Goal: Task Accomplishment & Management: Manage account settings

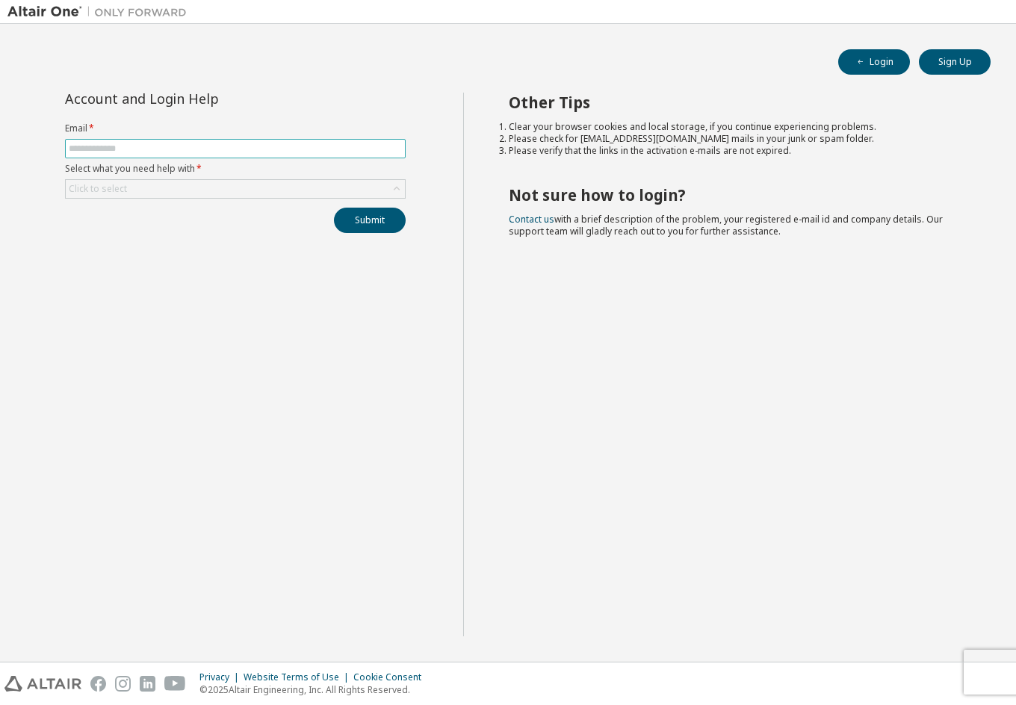
click at [119, 148] on input "text" at bounding box center [235, 149] width 333 height 12
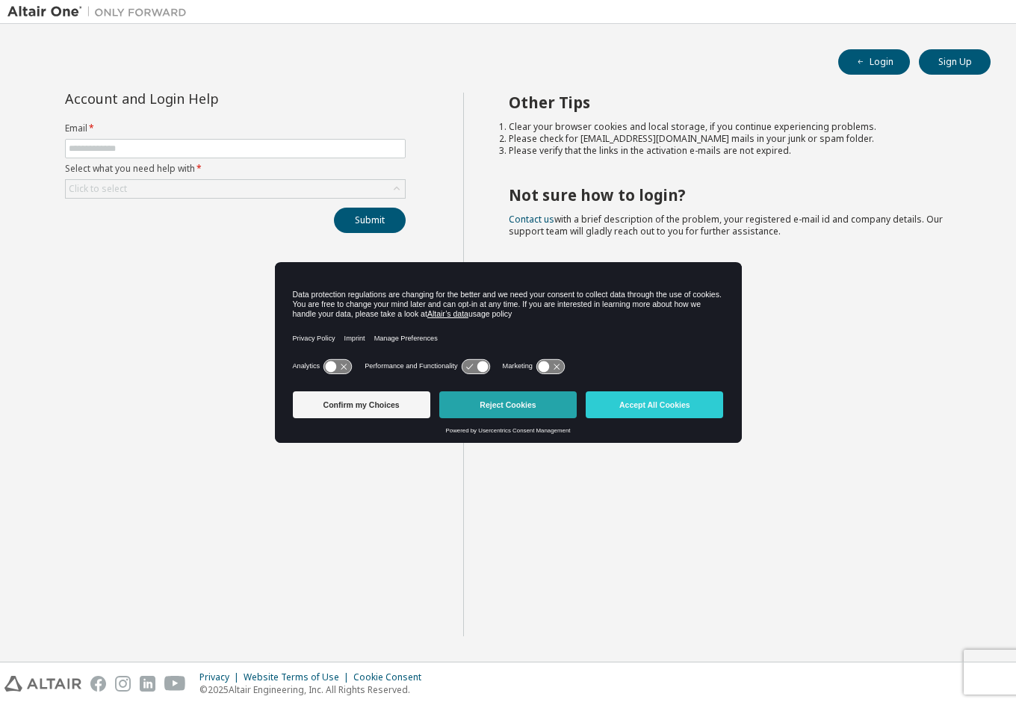
click at [498, 402] on button "Reject Cookies" at bounding box center [507, 404] width 137 height 27
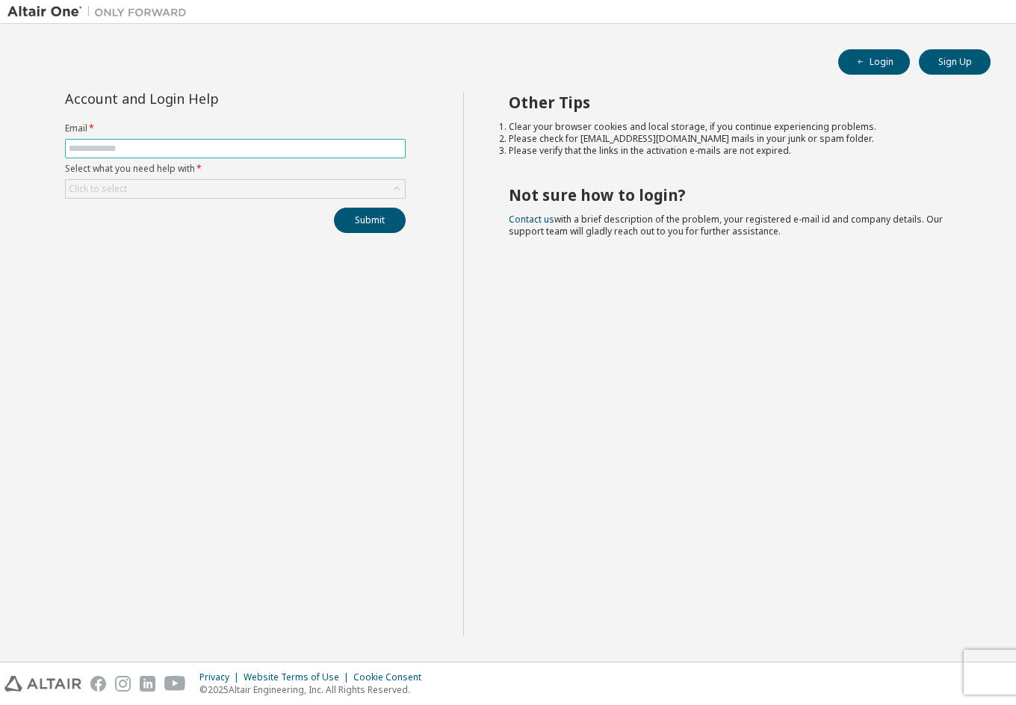
click at [195, 155] on span at bounding box center [235, 148] width 341 height 19
click at [194, 151] on input "text" at bounding box center [235, 149] width 333 height 12
type input "**********"
click at [136, 184] on div "Click to select" at bounding box center [235, 189] width 339 height 18
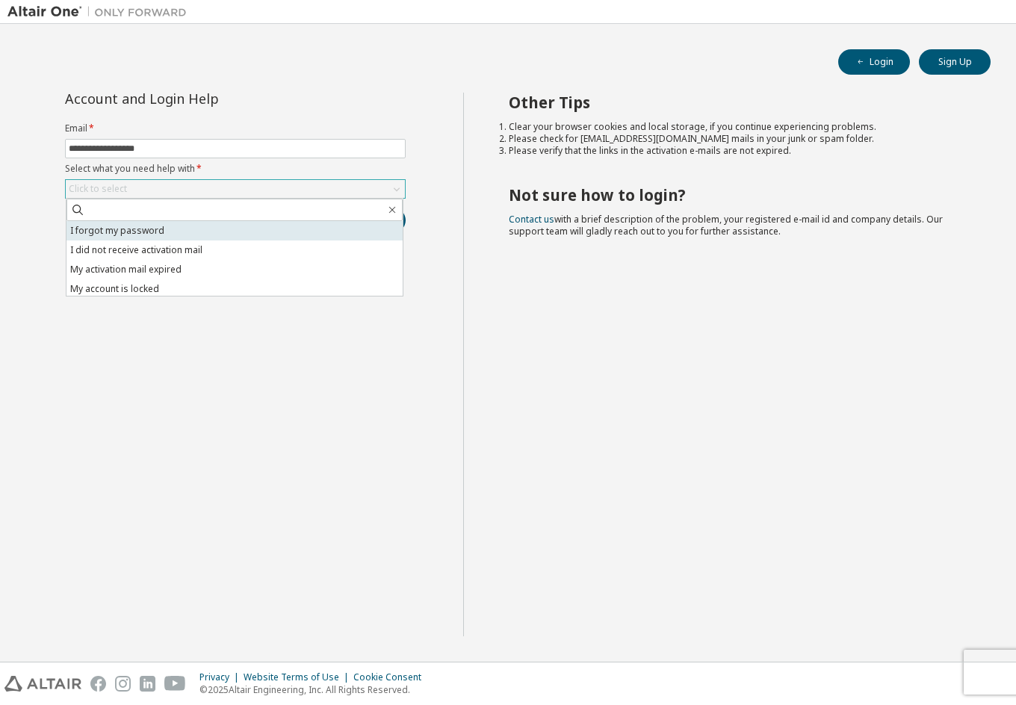
click at [137, 231] on li "I forgot my password" at bounding box center [234, 230] width 336 height 19
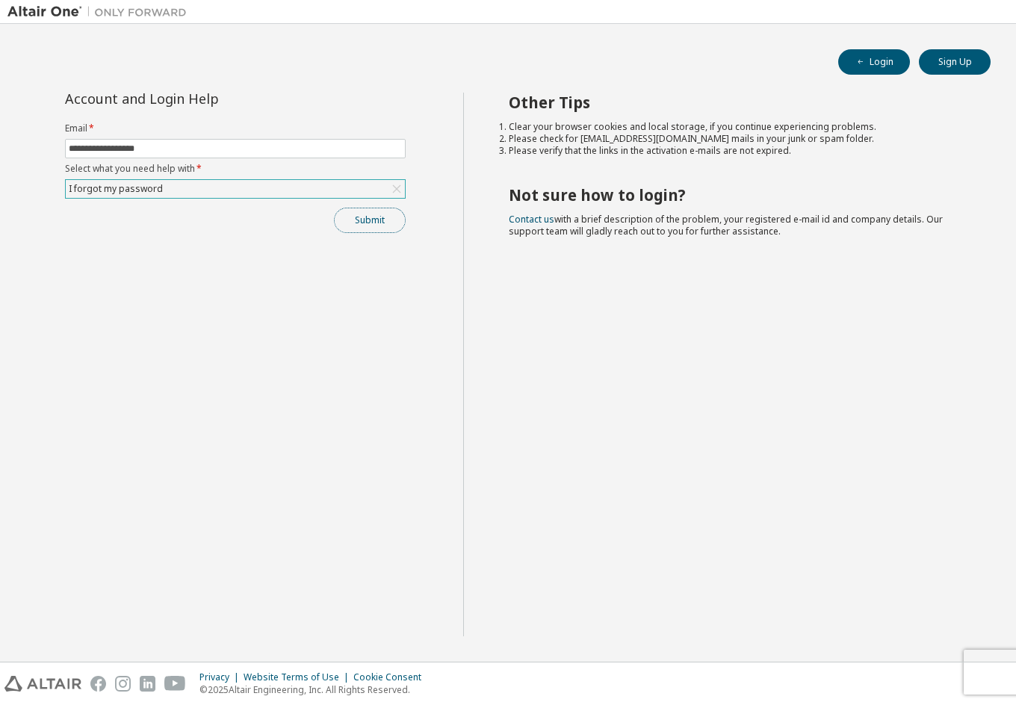
click at [370, 222] on button "Submit" at bounding box center [370, 220] width 72 height 25
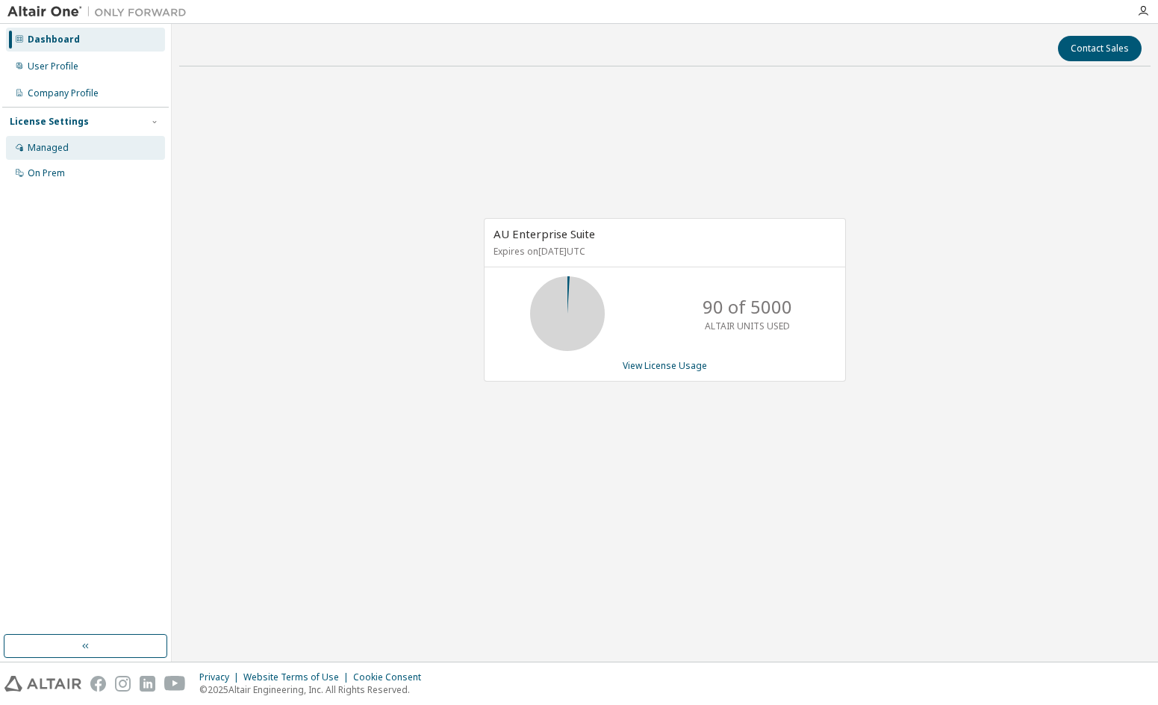
click at [43, 145] on div "Managed" at bounding box center [48, 148] width 41 height 12
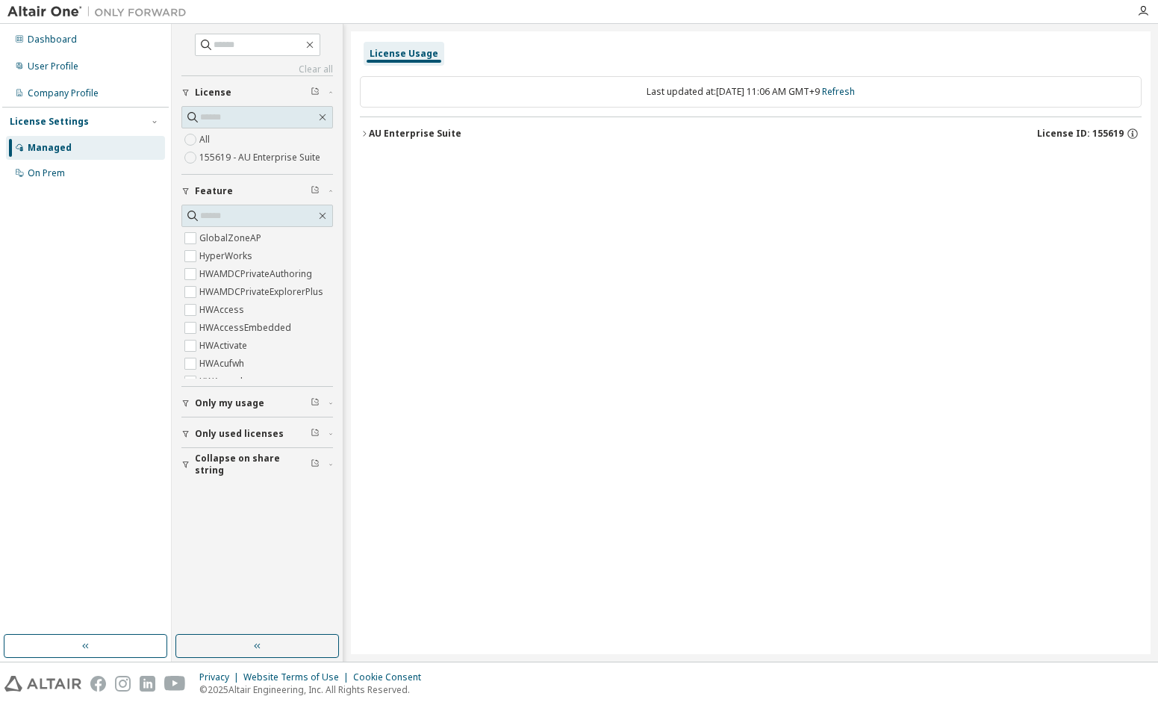
click at [361, 132] on icon "button" at bounding box center [364, 133] width 9 height 9
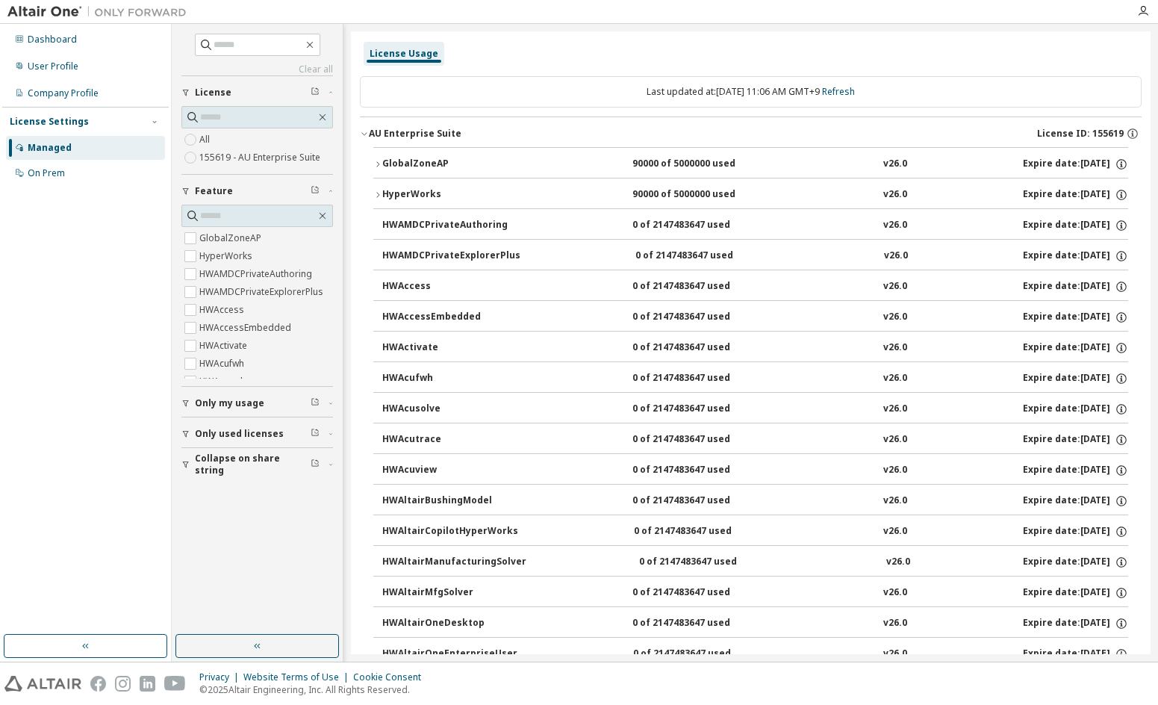
click at [379, 196] on icon "button" at bounding box center [377, 194] width 9 height 9
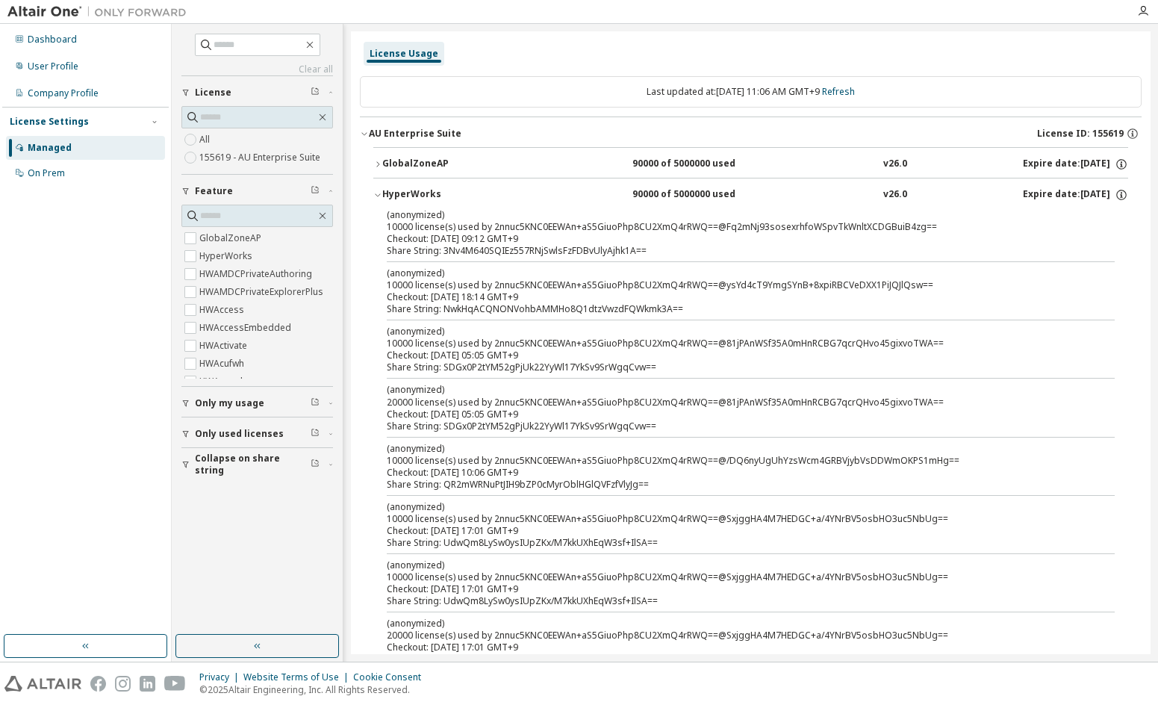
click at [379, 196] on icon "button" at bounding box center [377, 194] width 9 height 9
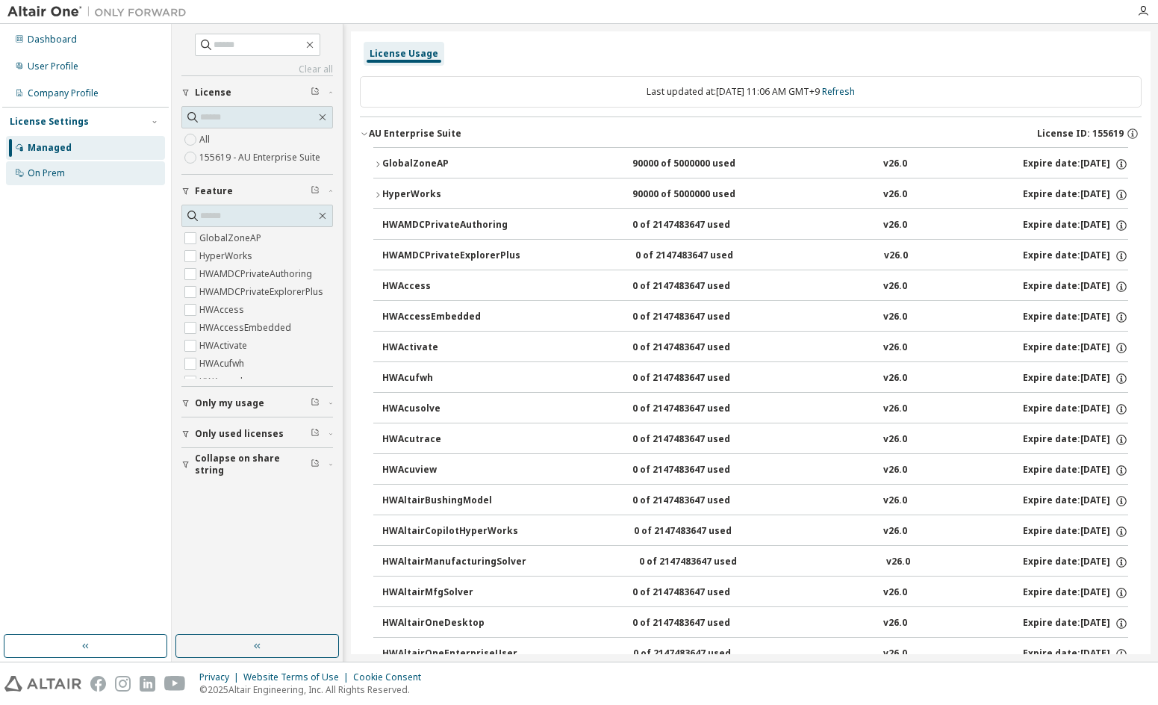
click at [52, 172] on div "On Prem" at bounding box center [46, 173] width 37 height 12
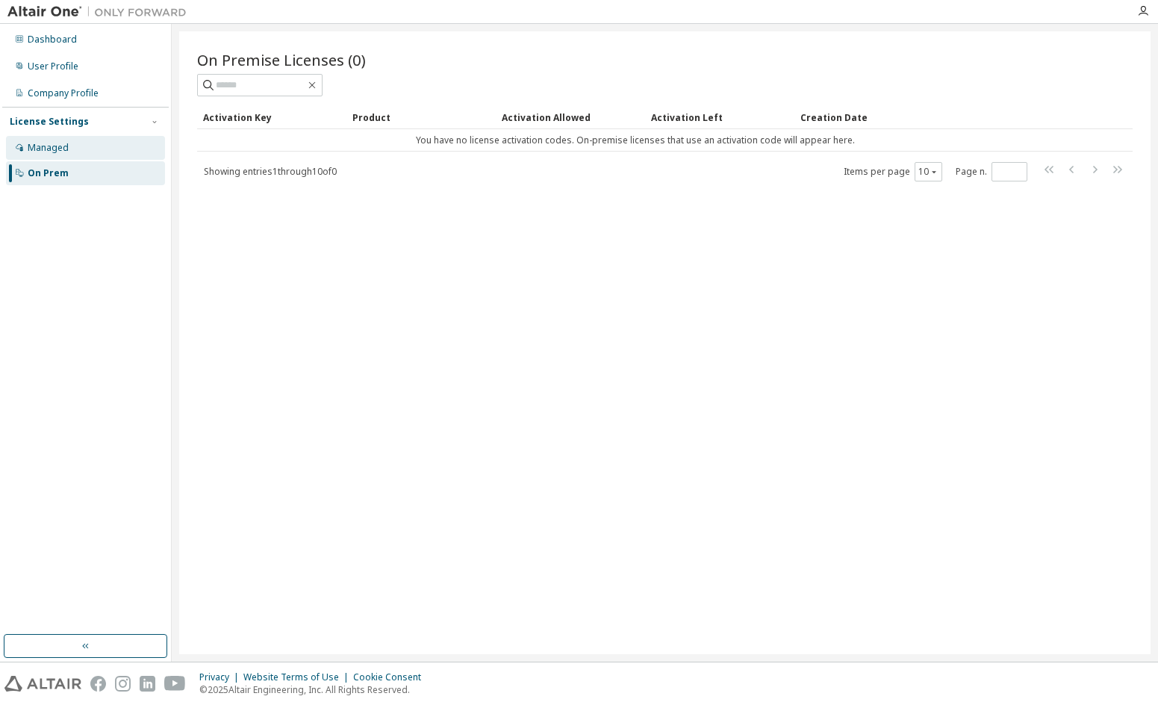
click at [55, 150] on div "Managed" at bounding box center [48, 148] width 41 height 12
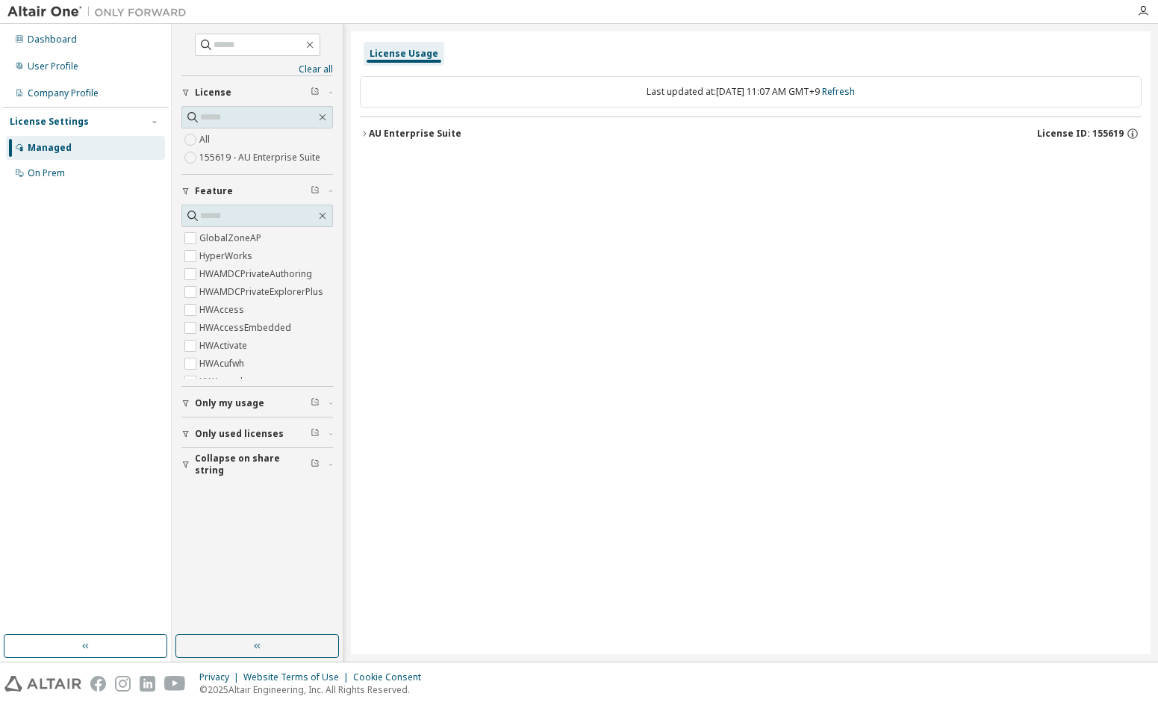
click at [360, 132] on icon "button" at bounding box center [364, 133] width 9 height 9
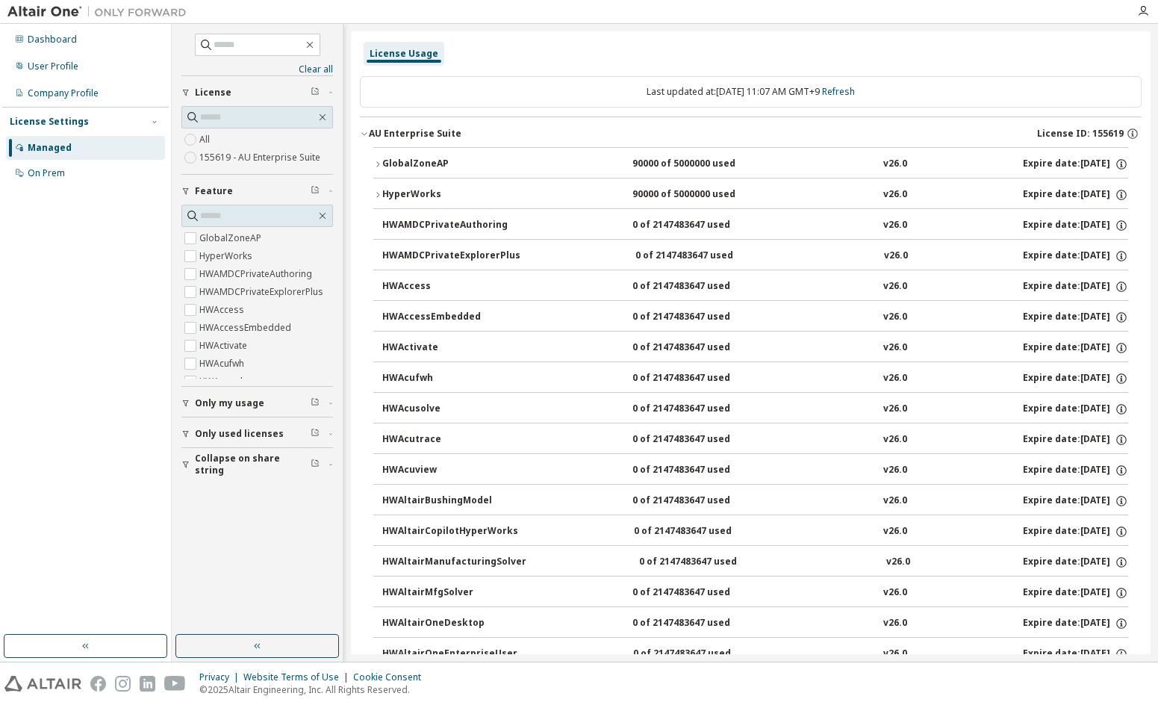
click at [382, 191] on div "HyperWorks" at bounding box center [449, 194] width 134 height 13
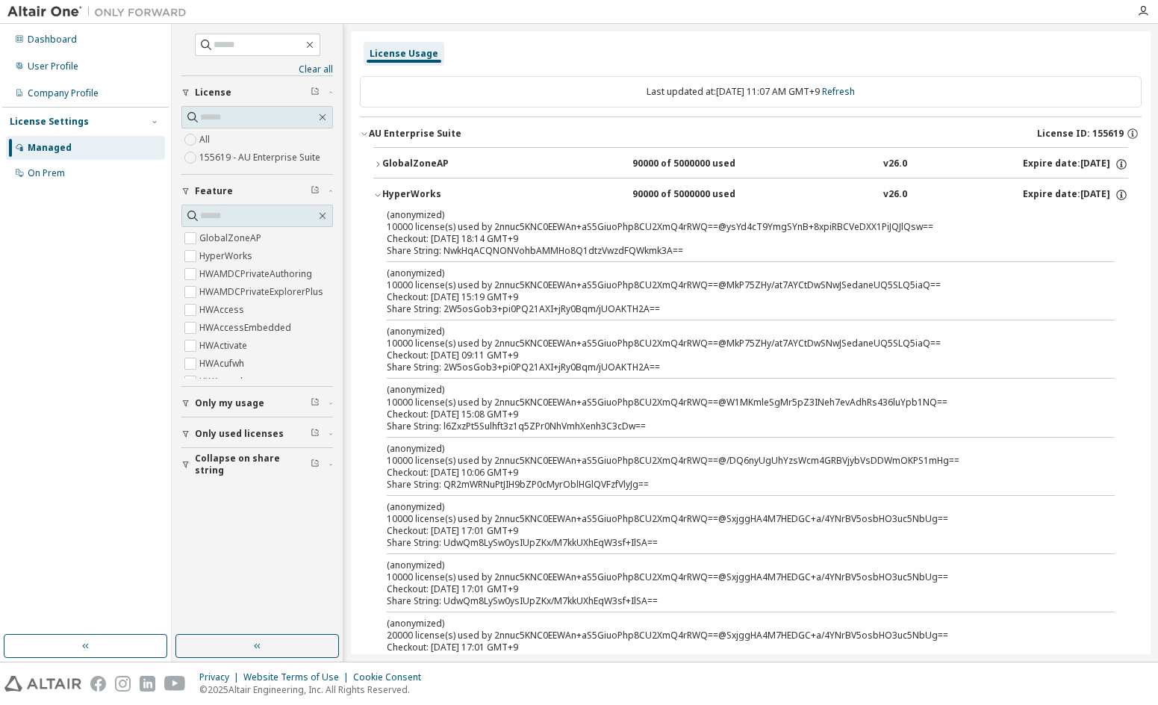
click at [382, 191] on icon "button" at bounding box center [377, 194] width 9 height 9
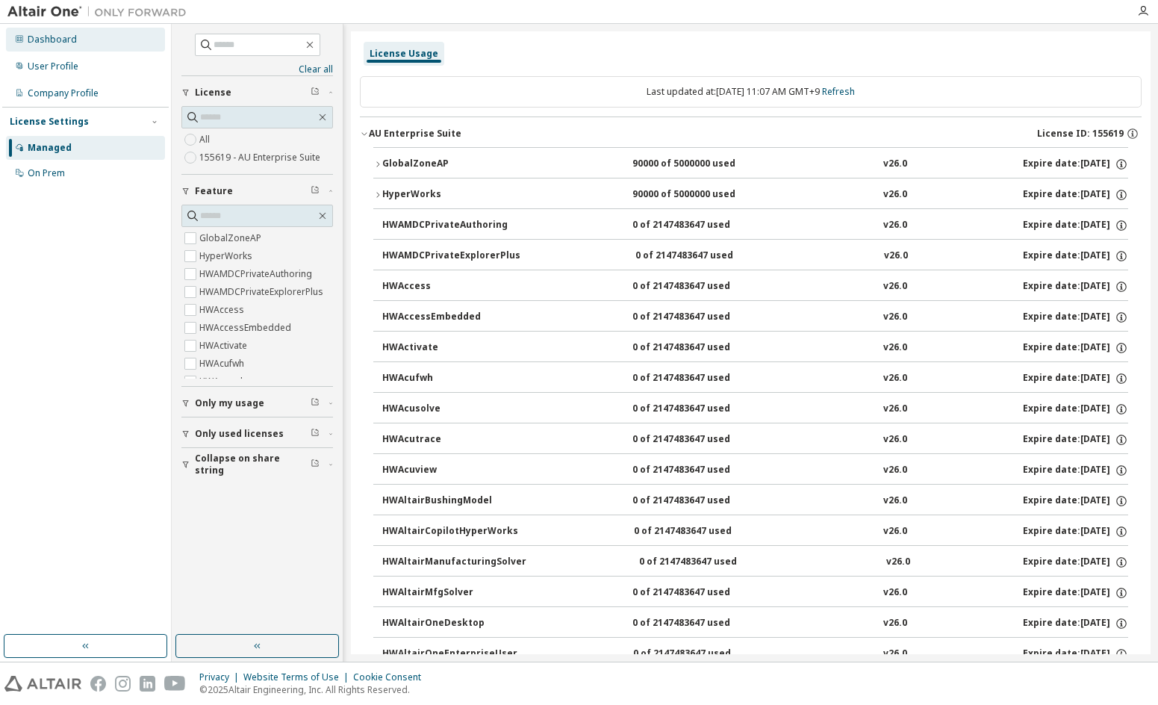
click at [48, 41] on div "Dashboard" at bounding box center [52, 40] width 49 height 12
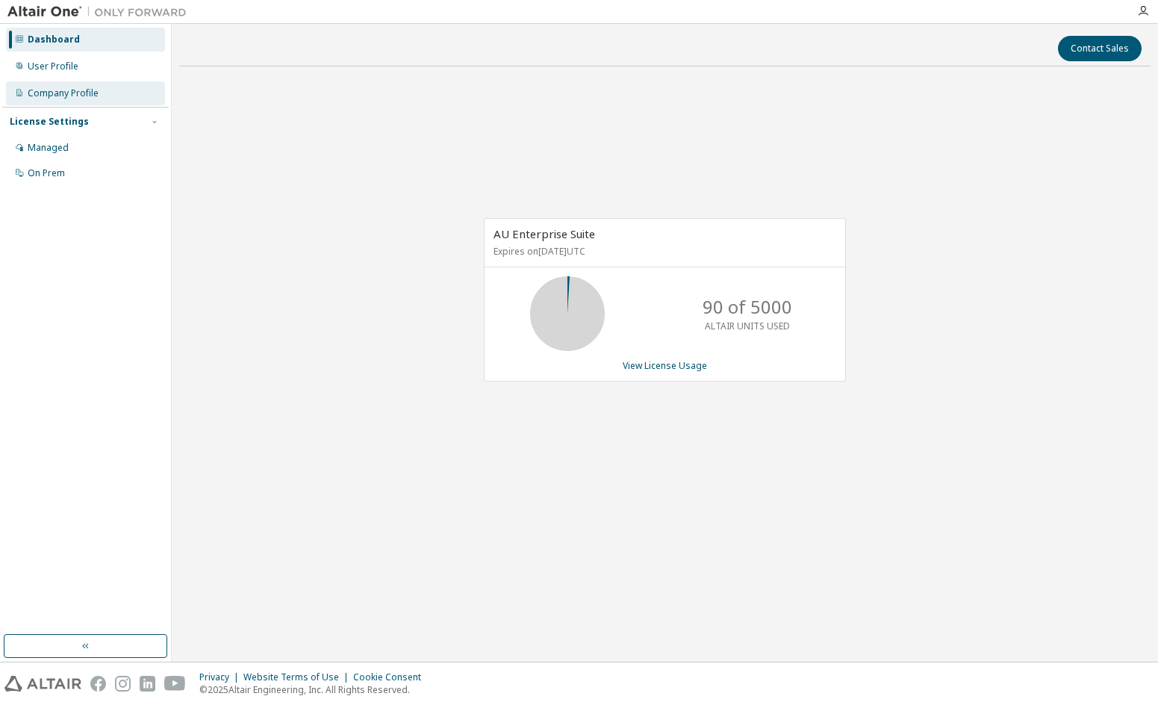
click at [52, 98] on div "Company Profile" at bounding box center [63, 93] width 71 height 12
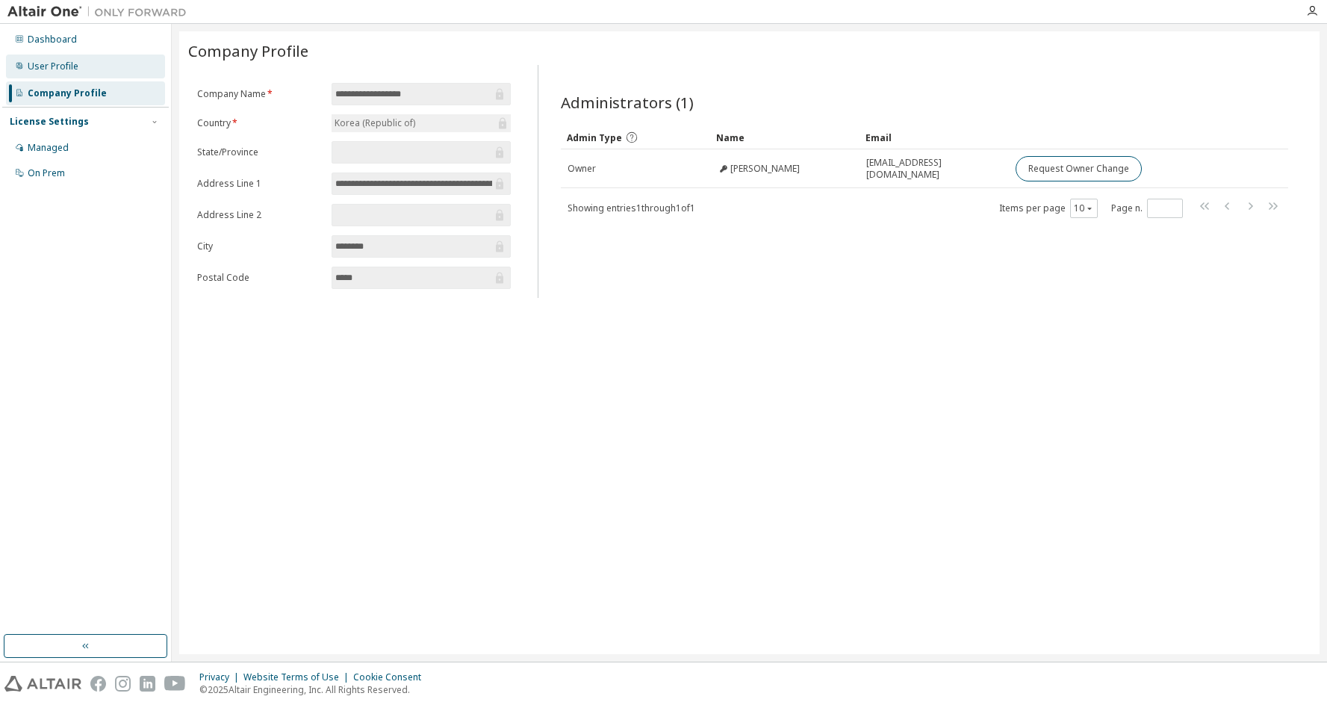
click at [57, 62] on div "User Profile" at bounding box center [53, 66] width 51 height 12
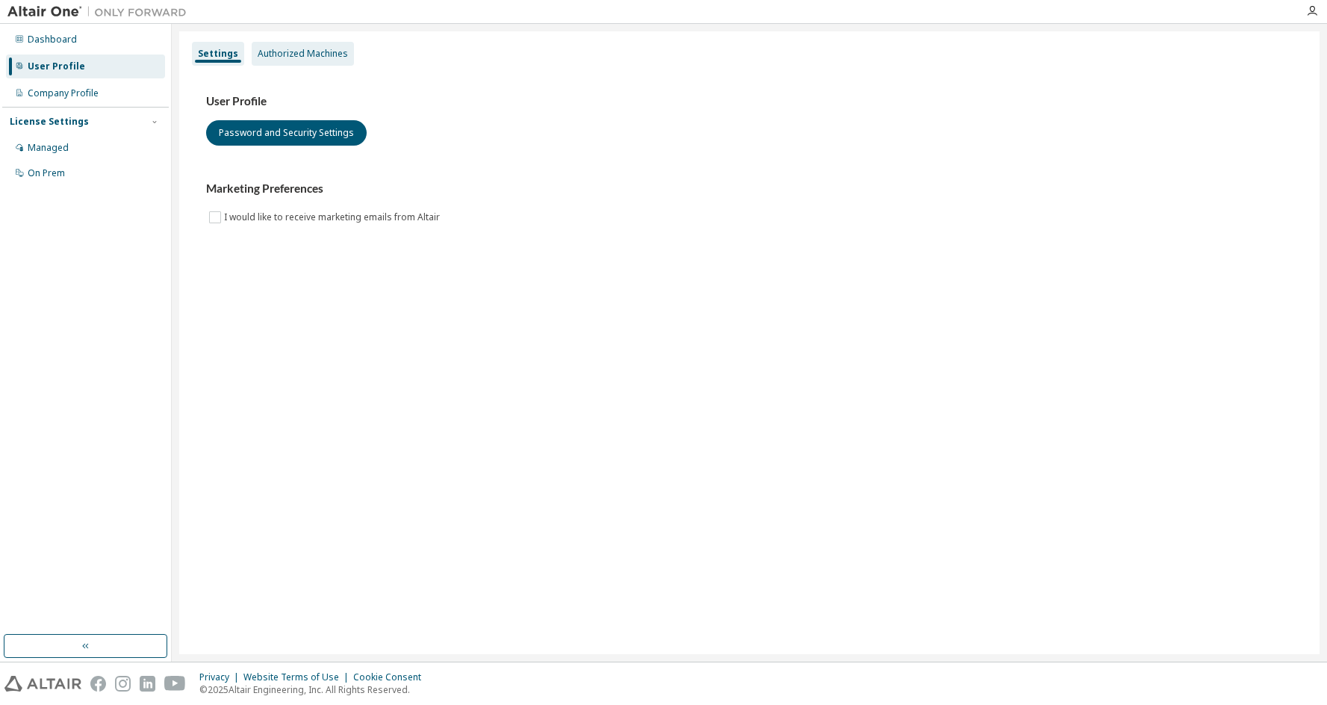
click at [290, 52] on div "Authorized Machines" at bounding box center [303, 54] width 90 height 12
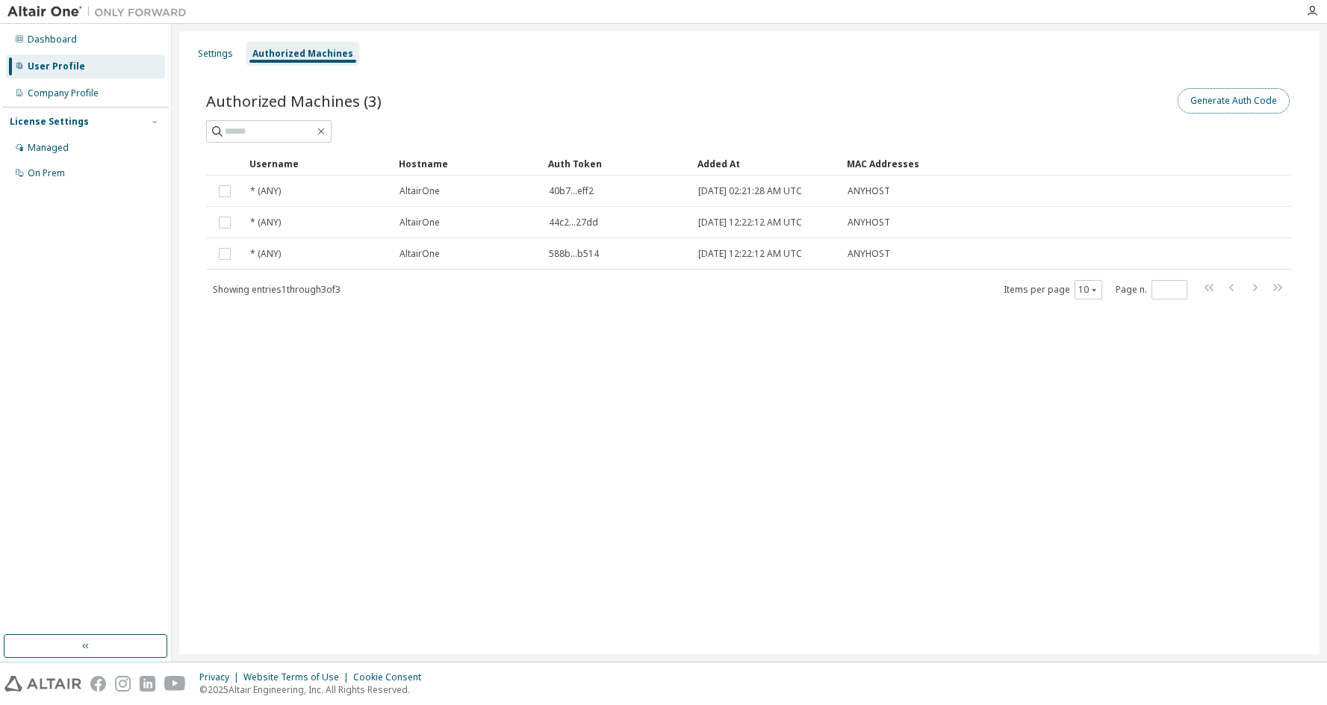
click at [1157, 95] on button "Generate Auth Code" at bounding box center [1234, 100] width 112 height 25
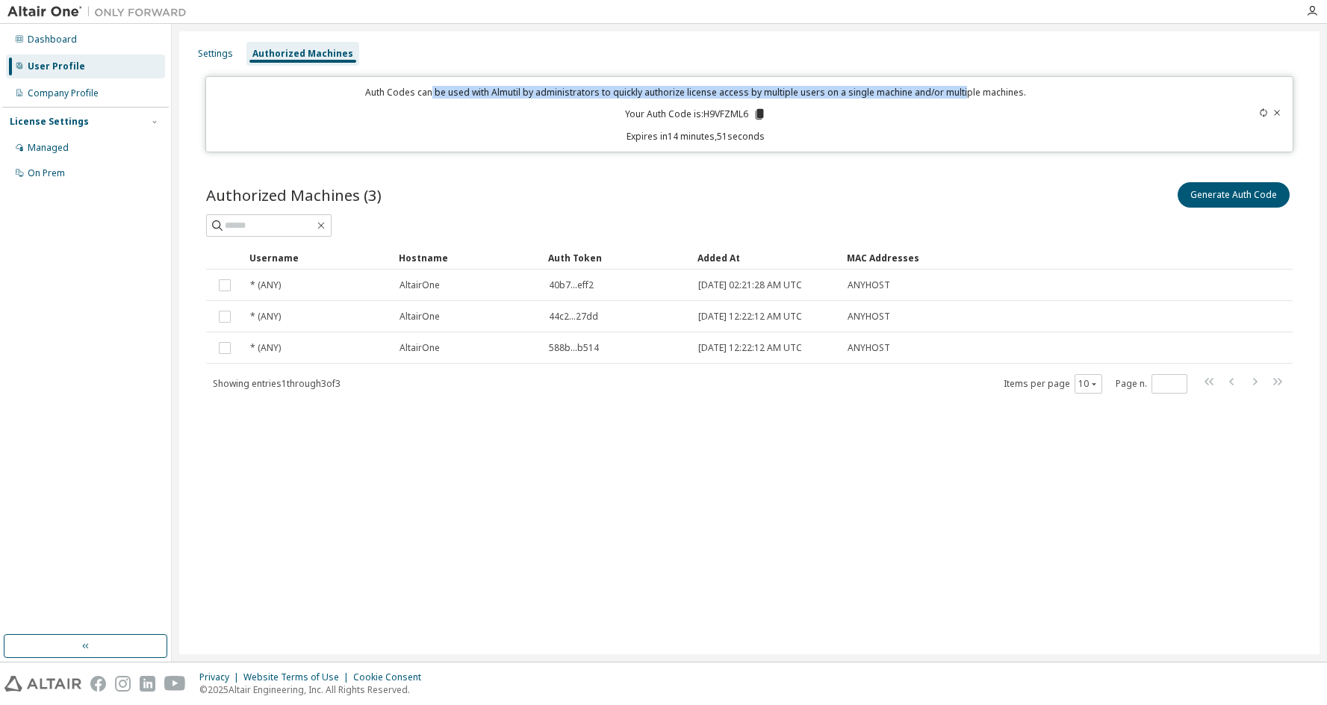
drag, startPoint x: 438, startPoint y: 90, endPoint x: 964, endPoint y: 91, distance: 526.4
click at [964, 91] on p "Auth Codes can be used with Almutil by administrators to quickly authorize lice…" at bounding box center [696, 92] width 963 height 13
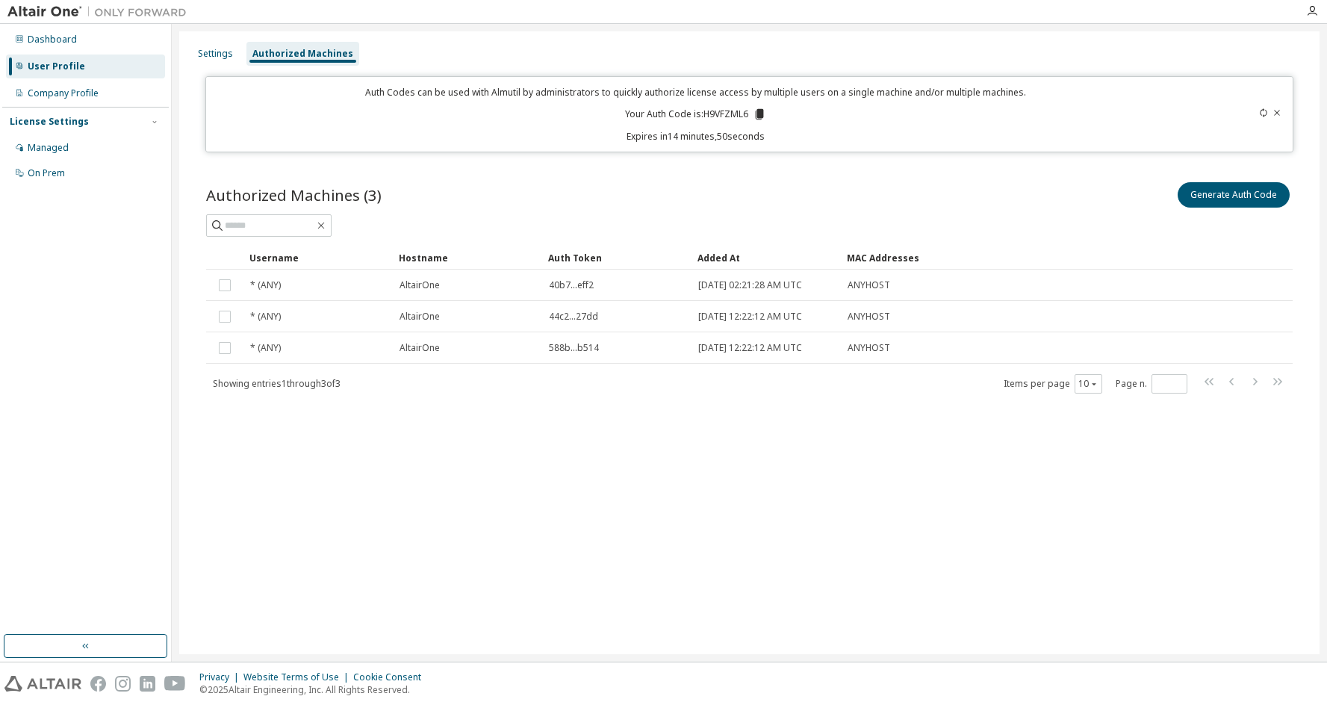
click at [790, 175] on div "Authorized Machines (3) Generate Auth Code Clear Load Save Save As Field Operat…" at bounding box center [749, 297] width 1122 height 272
click at [800, 208] on div "Generate Auth Code" at bounding box center [1022, 194] width 544 height 31
click at [915, 425] on div "Authorized Machines (3) Generate Auth Code Clear Load Save Save As Field Operat…" at bounding box center [749, 297] width 1122 height 272
click at [261, 224] on input "text" at bounding box center [270, 225] width 90 height 15
click at [544, 217] on div at bounding box center [749, 225] width 1086 height 22
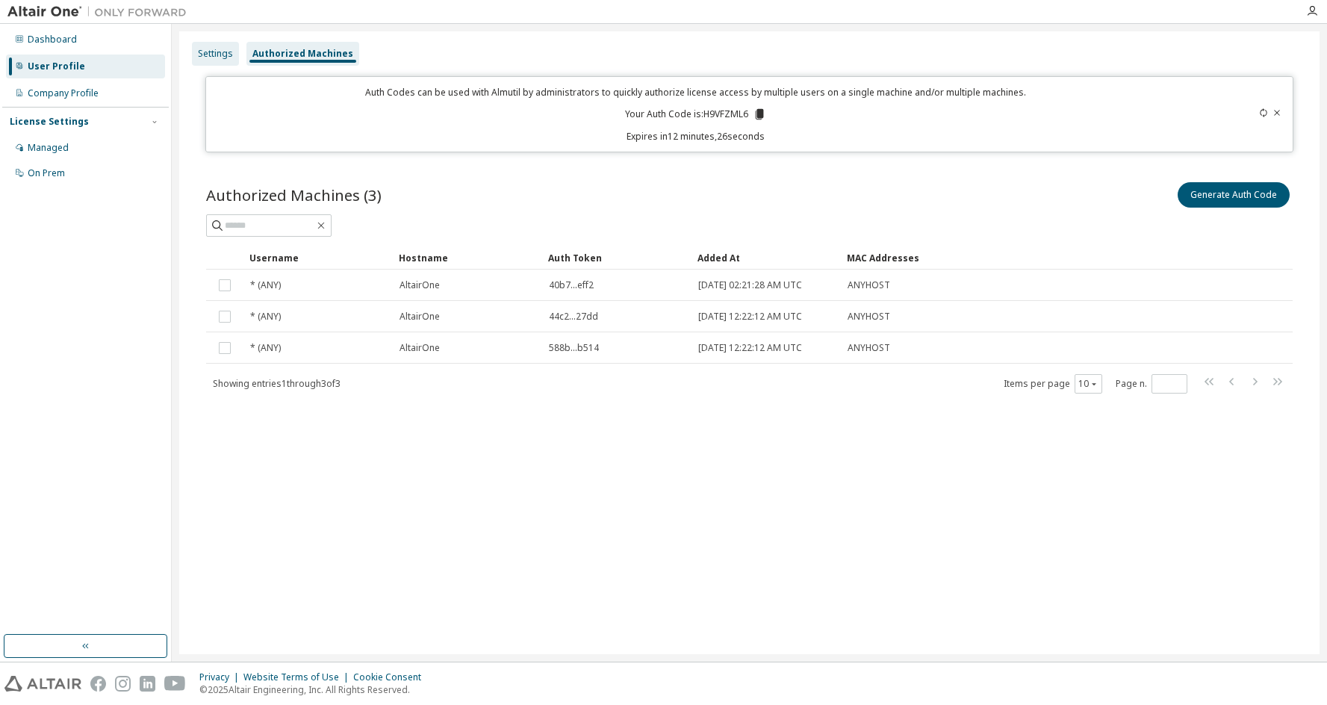
click at [212, 57] on div "Settings" at bounding box center [215, 54] width 35 height 12
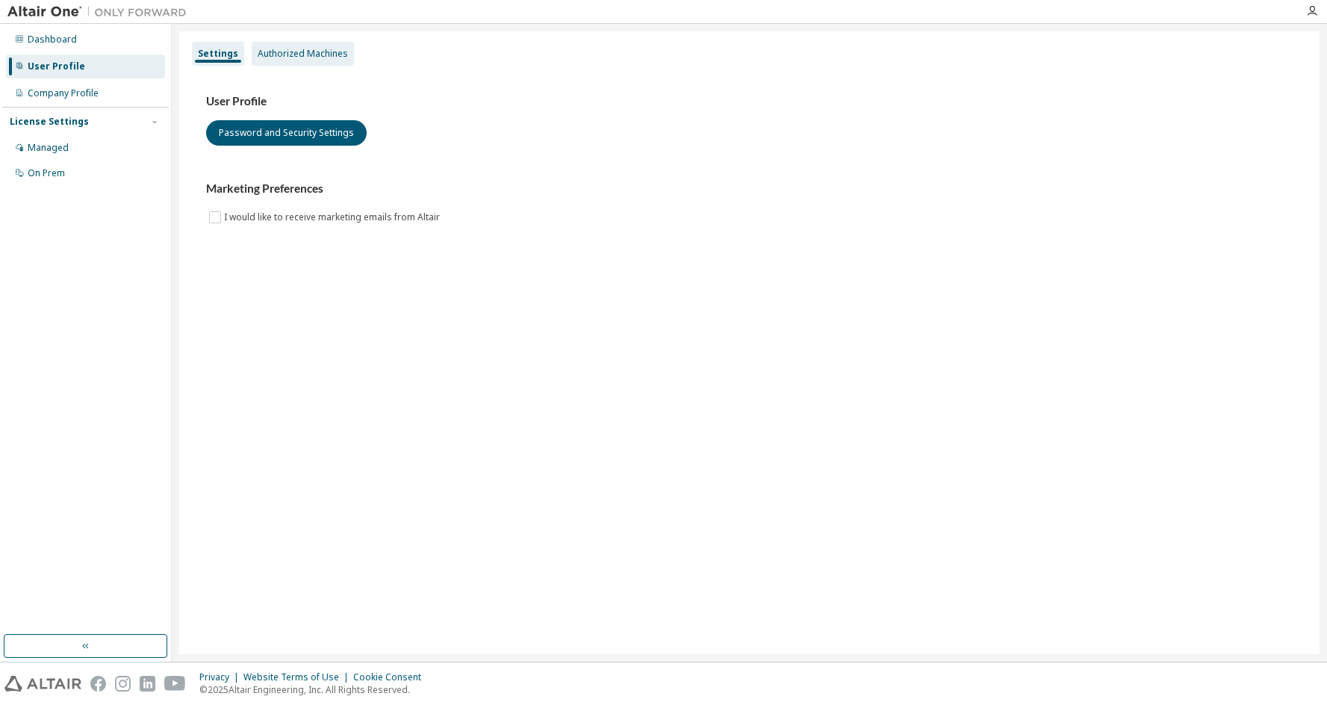
click at [264, 52] on div "Authorized Machines" at bounding box center [303, 54] width 90 height 12
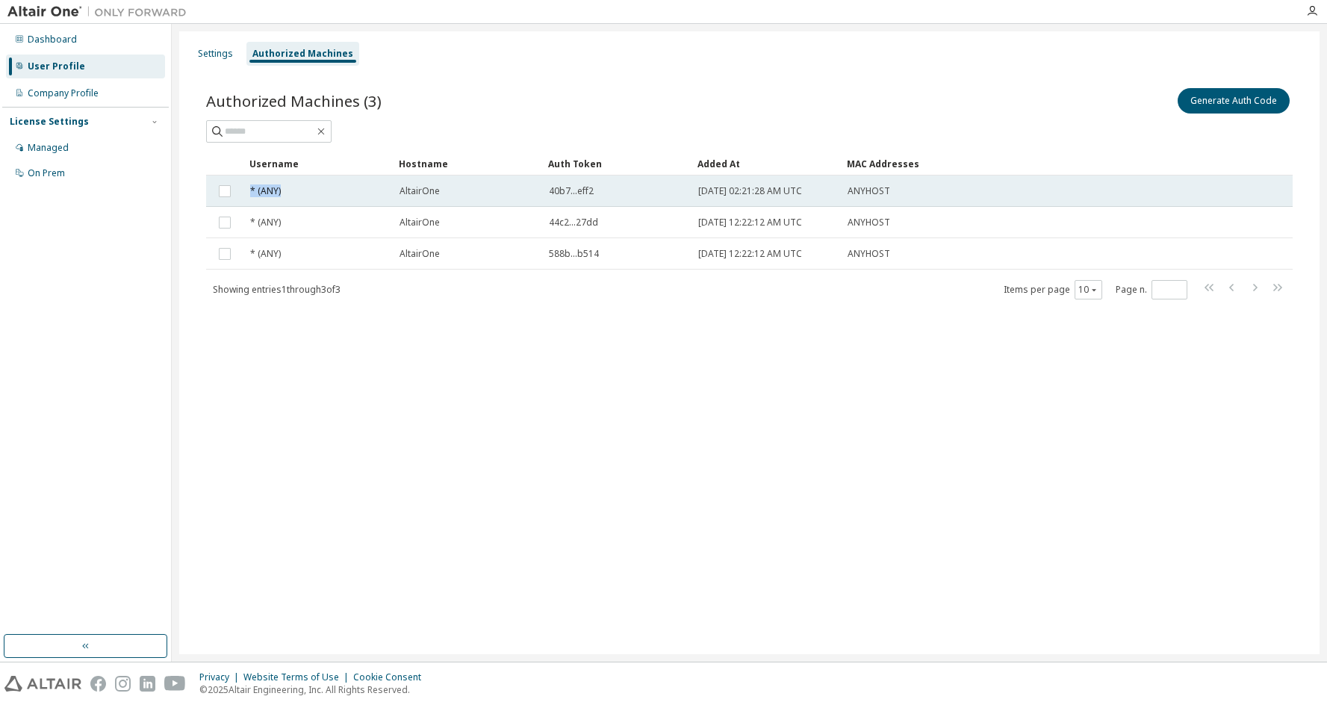
drag, startPoint x: 246, startPoint y: 192, endPoint x: 318, endPoint y: 194, distance: 71.7
click at [318, 194] on td "* (ANY)" at bounding box center [317, 190] width 149 height 31
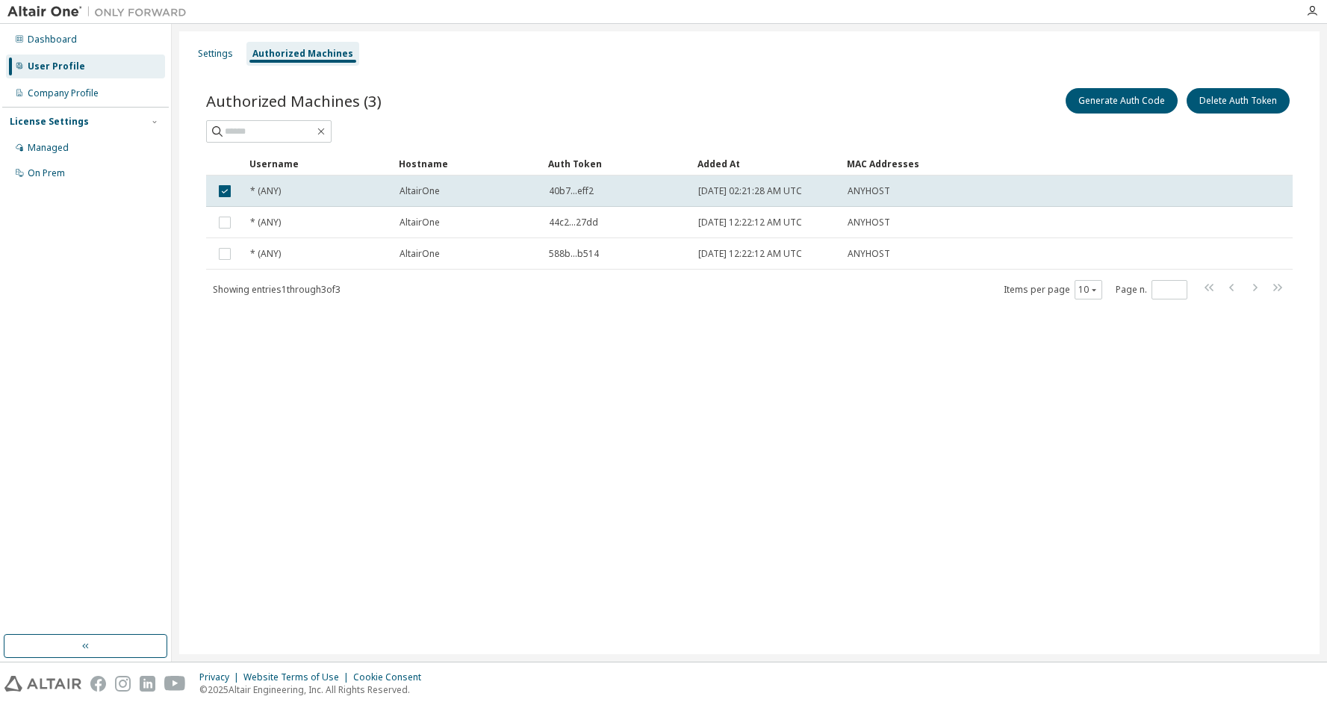
click at [351, 388] on div "Settings Authorized Machines Authorized Machines (3) Generate Auth Code Delete …" at bounding box center [749, 342] width 1140 height 623
drag, startPoint x: 380, startPoint y: 367, endPoint x: 323, endPoint y: 290, distance: 95.4
click at [379, 367] on div "Settings Authorized Machines Authorized Machines (3) Generate Auth Code Delete …" at bounding box center [749, 342] width 1140 height 623
click at [609, 340] on div "Settings Authorized Machines Authorized Machines (3) Generate Auth Code Delete …" at bounding box center [749, 342] width 1140 height 623
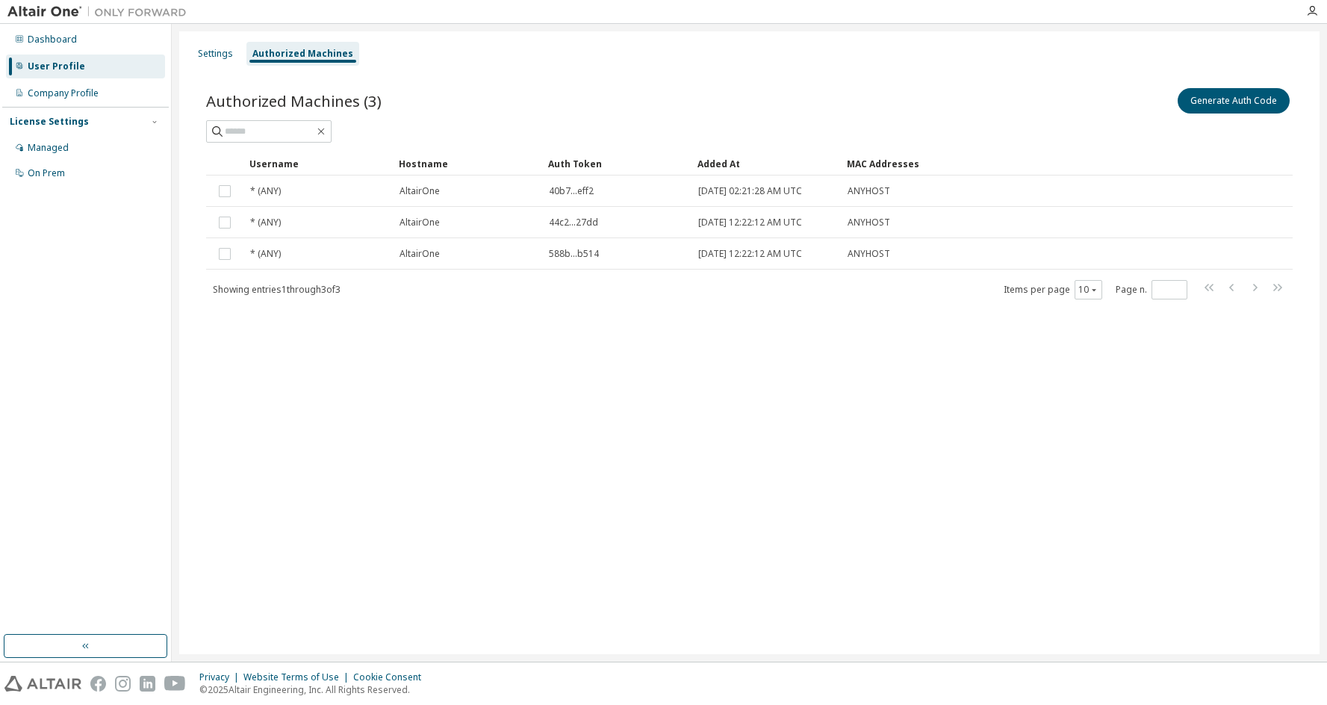
click at [269, 341] on div "Settings Authorized Machines Authorized Machines (3) Generate Auth Code Clear L…" at bounding box center [749, 342] width 1140 height 623
click at [49, 96] on div "Company Profile" at bounding box center [63, 93] width 71 height 12
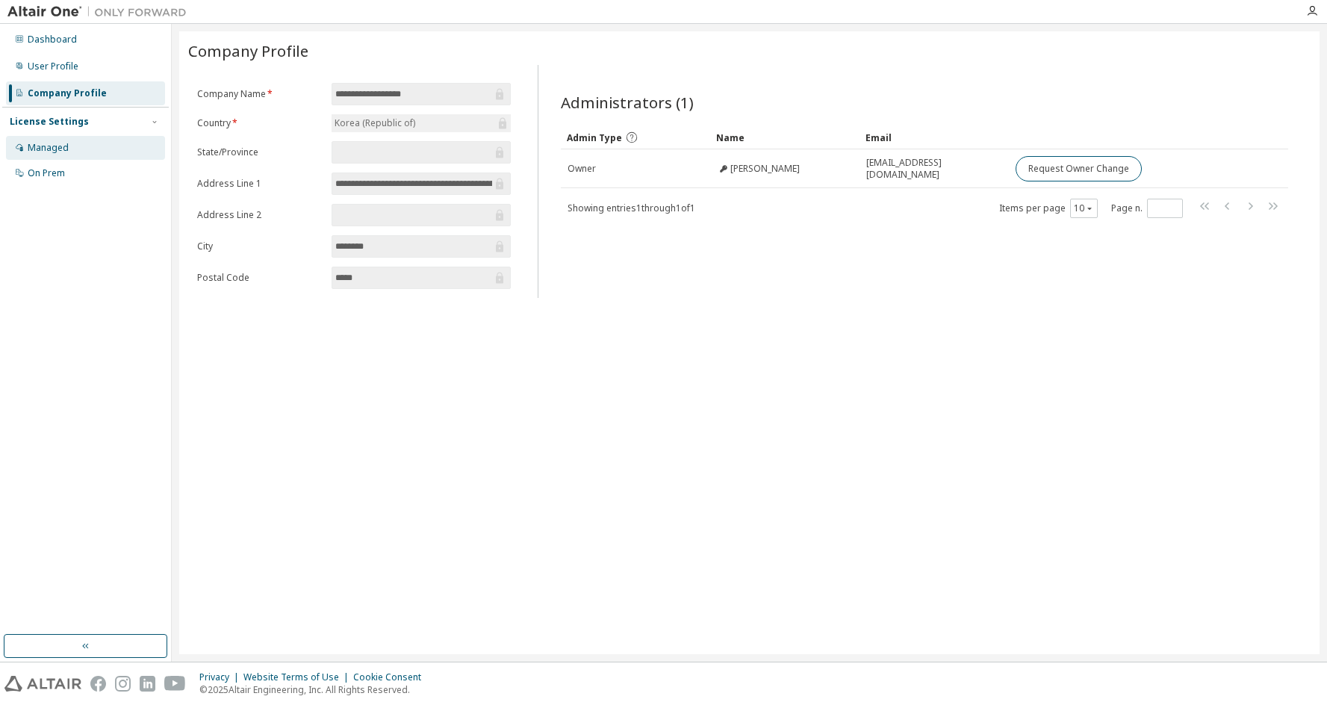
click at [41, 144] on div "Managed" at bounding box center [48, 148] width 41 height 12
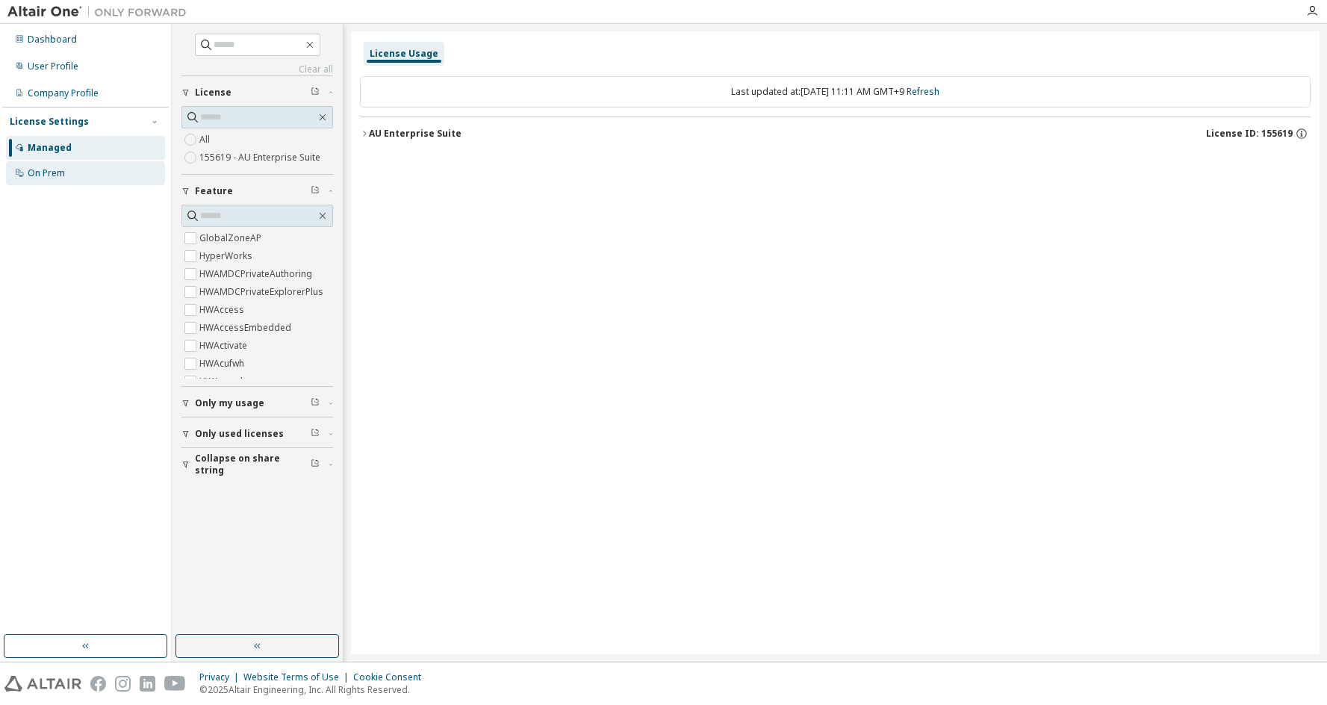
click at [49, 171] on div "On Prem" at bounding box center [46, 173] width 37 height 12
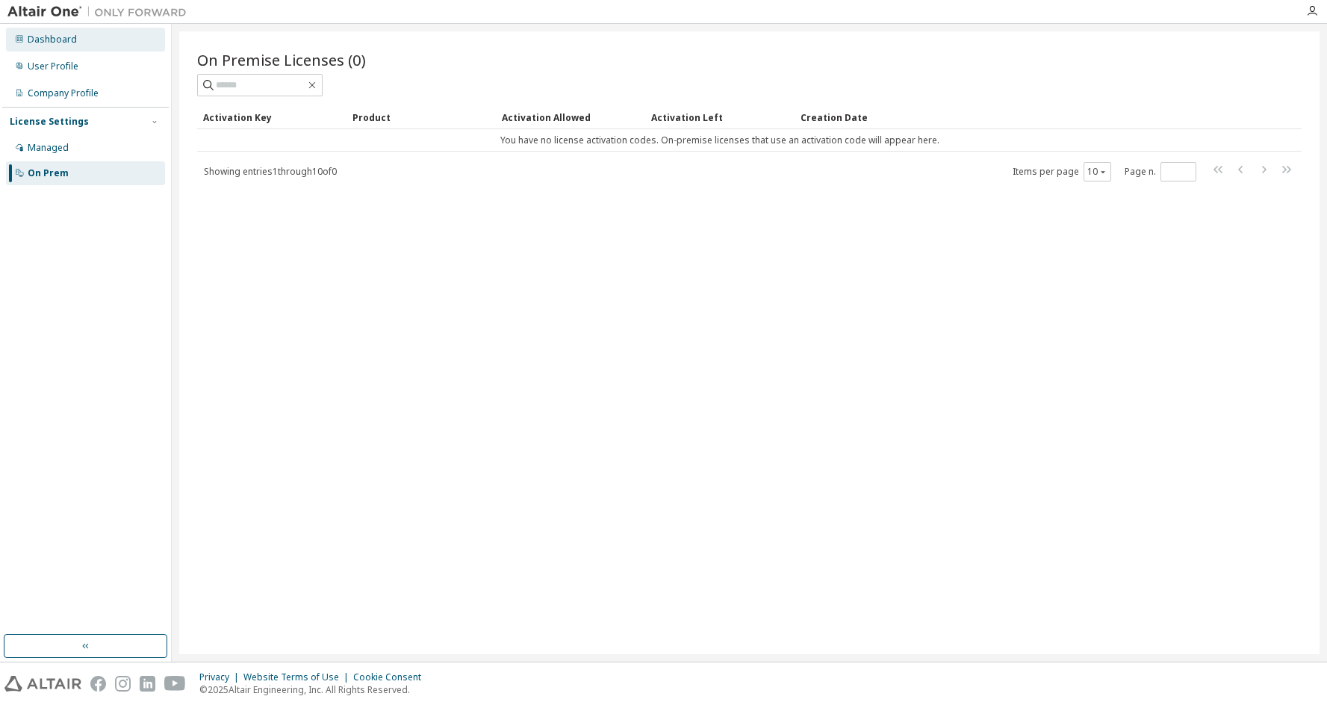
click at [53, 40] on div "Dashboard" at bounding box center [52, 40] width 49 height 12
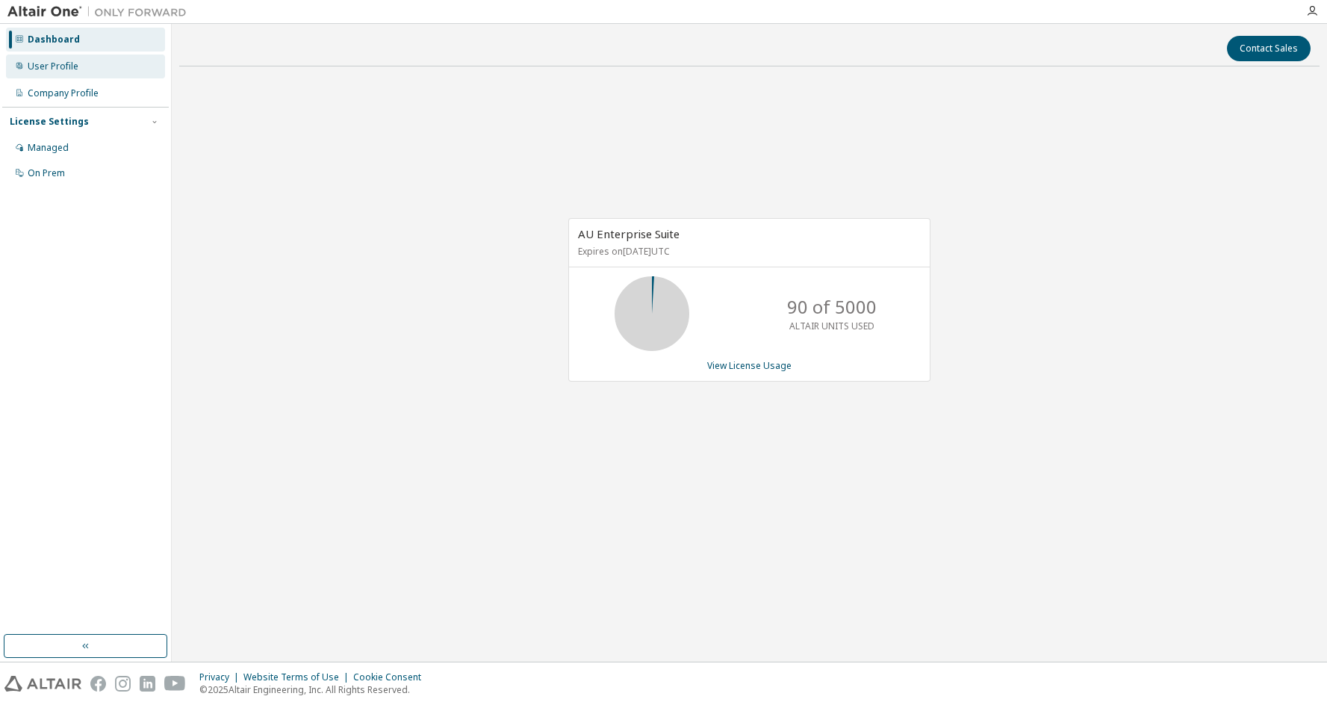
click at [57, 69] on div "User Profile" at bounding box center [53, 66] width 51 height 12
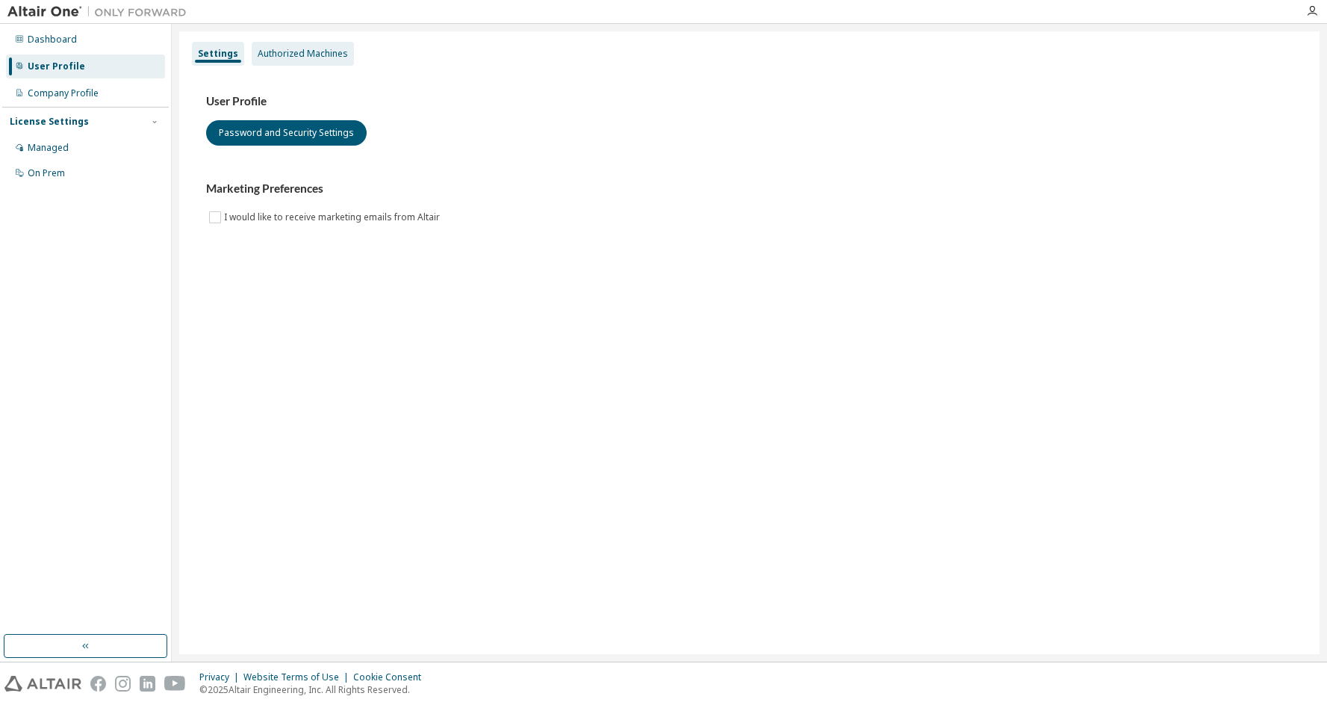
click at [303, 50] on div "Authorized Machines" at bounding box center [303, 54] width 90 height 12
